Goal: Task Accomplishment & Management: Use online tool/utility

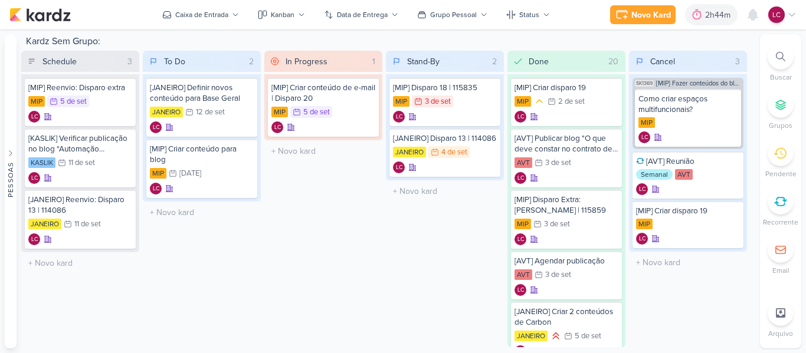
click at [776, 215] on li "Recorrente" at bounding box center [780, 208] width 41 height 39
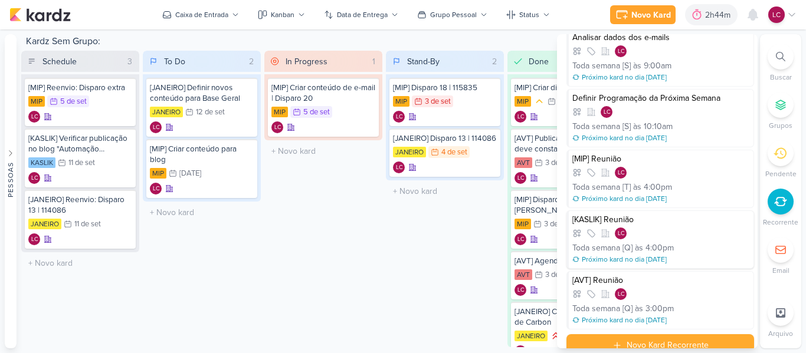
scroll to position [49, 0]
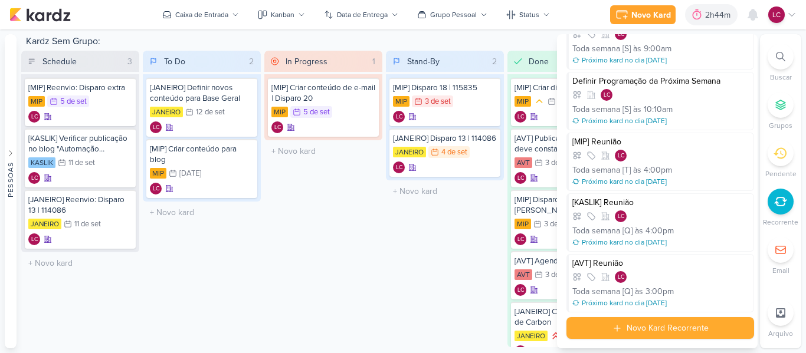
click at [356, 252] on div "In Progress 1 Mover Para Esquerda Mover Para Direita [GEOGRAPHIC_DATA] [MIP] Cr…" at bounding box center [323, 199] width 118 height 297
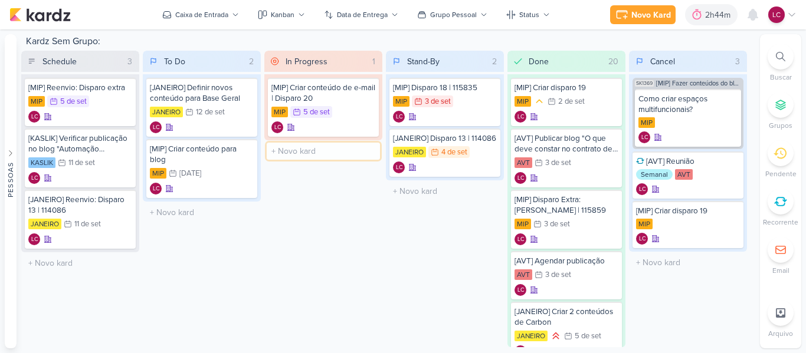
click at [295, 143] on input "text" at bounding box center [323, 151] width 113 height 17
type input "[AVT] Reunião"
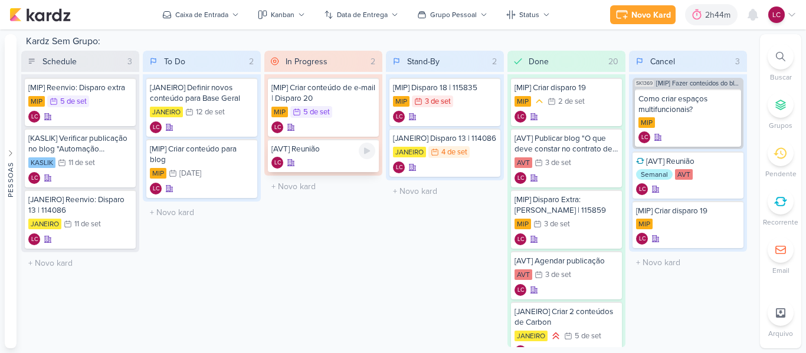
click at [304, 167] on div "LC" at bounding box center [323, 163] width 104 height 12
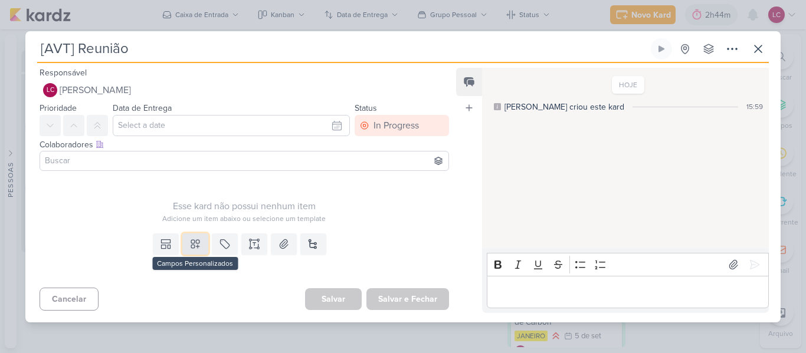
click at [189, 246] on icon at bounding box center [195, 244] width 12 height 12
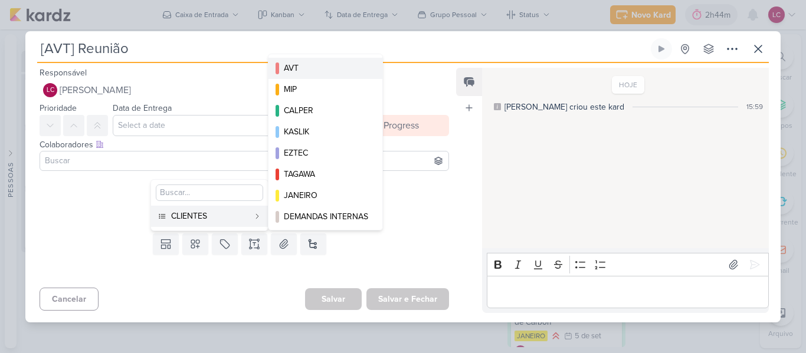
click at [298, 68] on div "AVT" at bounding box center [326, 68] width 84 height 12
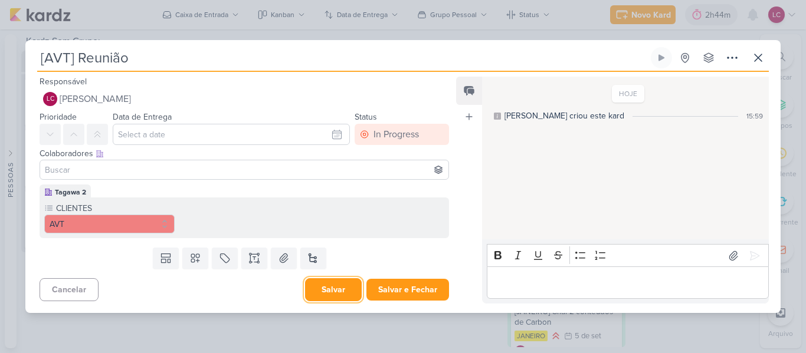
click at [337, 286] on button "Salvar" at bounding box center [333, 289] width 57 height 23
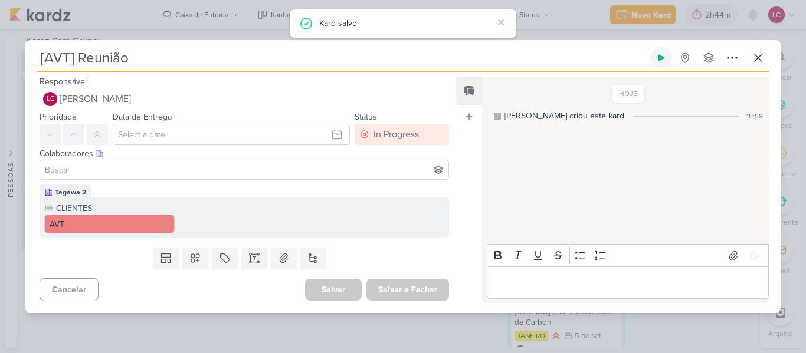
click at [662, 58] on icon at bounding box center [661, 58] width 6 height 6
